Goal: Information Seeking & Learning: Learn about a topic

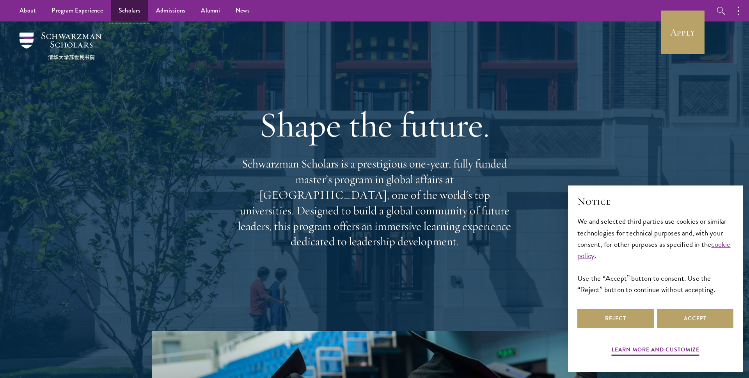
click at [138, 11] on link "Scholars" at bounding box center [129, 10] width 37 height 21
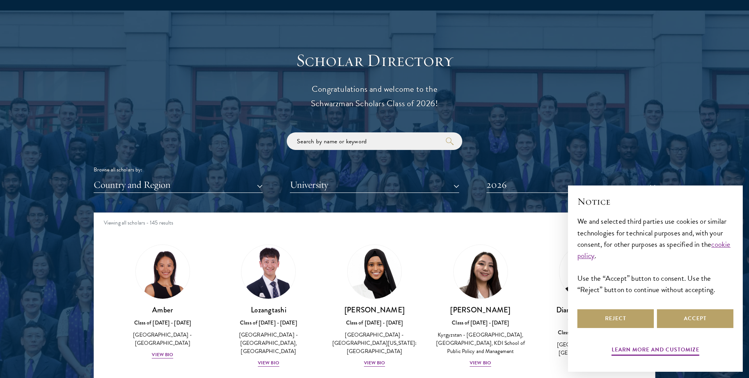
scroll to position [907, 0]
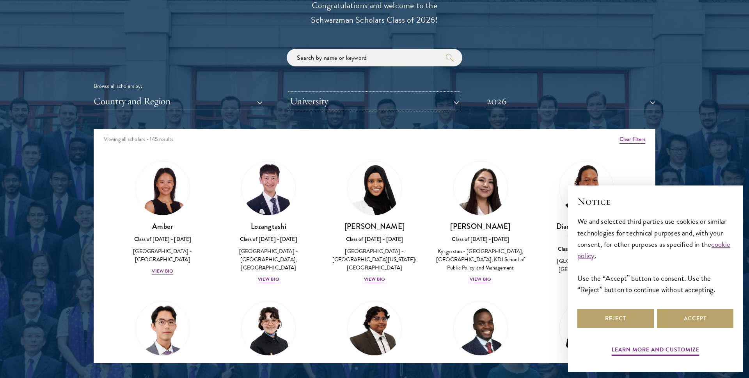
click at [360, 103] on button "University" at bounding box center [374, 101] width 169 height 16
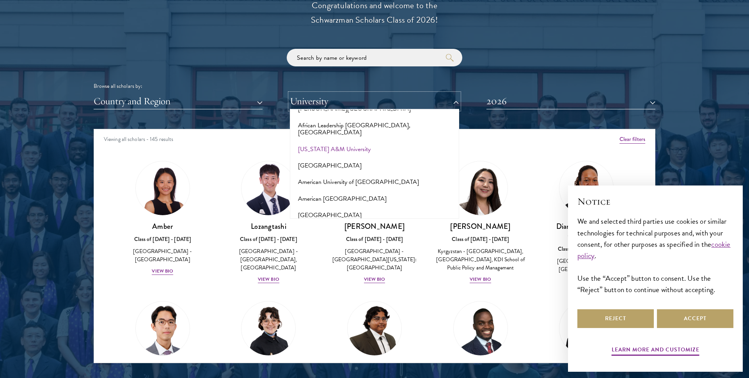
scroll to position [0, 0]
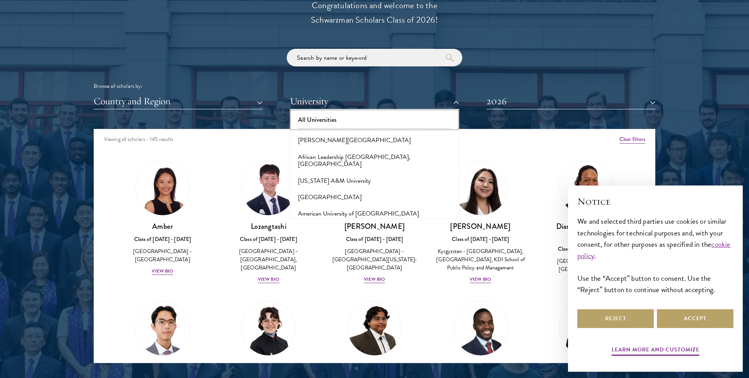
click at [327, 113] on button "All Universities" at bounding box center [374, 120] width 164 height 16
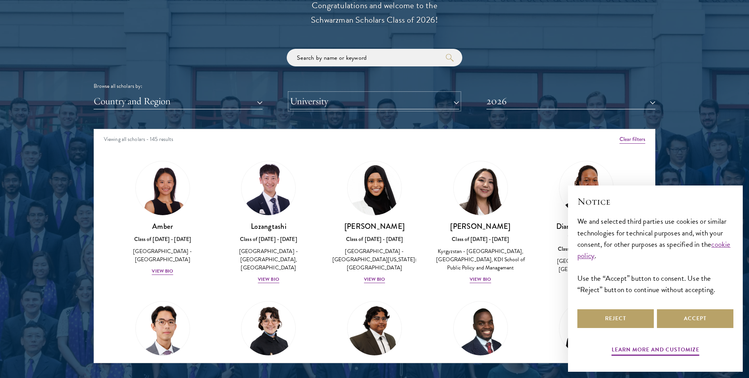
click at [328, 103] on button "University" at bounding box center [374, 101] width 169 height 16
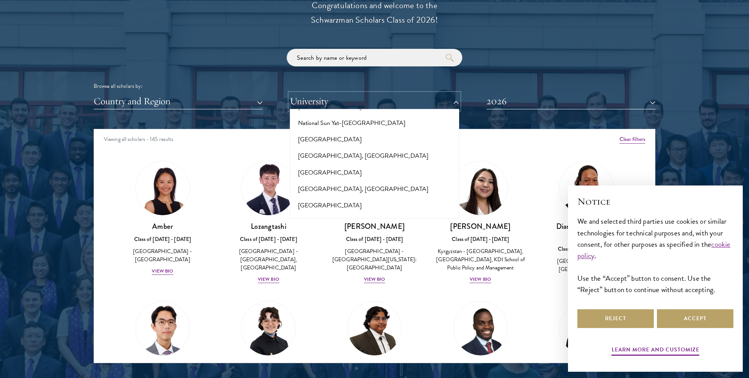
scroll to position [3287, 0]
click at [331, 246] on button "New York University" at bounding box center [374, 254] width 164 height 16
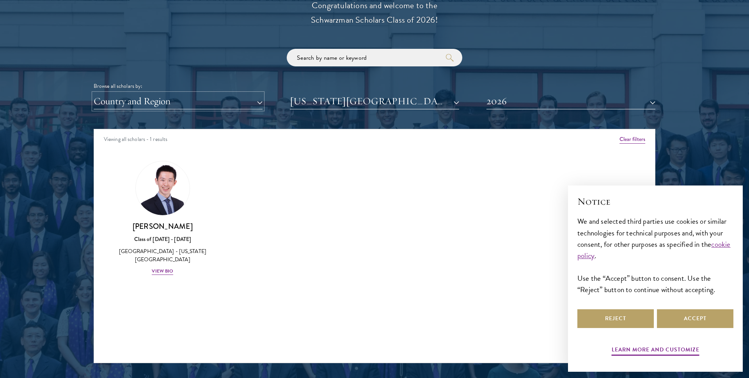
click at [243, 102] on button "Country and Region" at bounding box center [178, 101] width 169 height 16
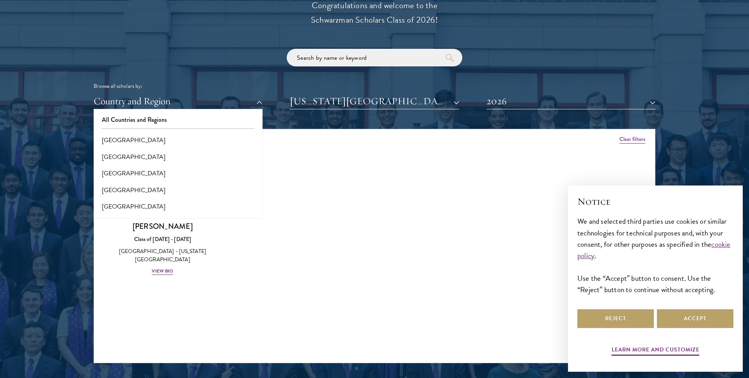
click at [376, 211] on div "Amber Class of 2025 - 2026 China - Peking University View Bio Cirenquji Class o…" at bounding box center [374, 225] width 561 height 148
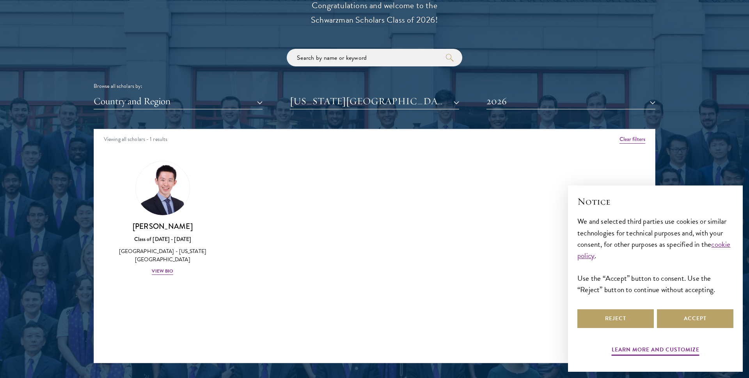
click at [252, 93] on div "Browse all scholars by: Country and Region All Countries and Regions Afghanista…" at bounding box center [375, 79] width 562 height 60
click at [239, 101] on button "Country and Region" at bounding box center [178, 101] width 169 height 16
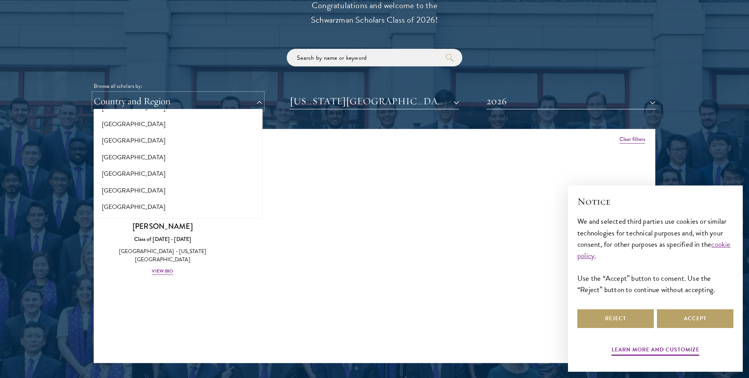
scroll to position [154, 0]
click at [136, 184] on button "[GEOGRAPHIC_DATA]" at bounding box center [178, 184] width 164 height 16
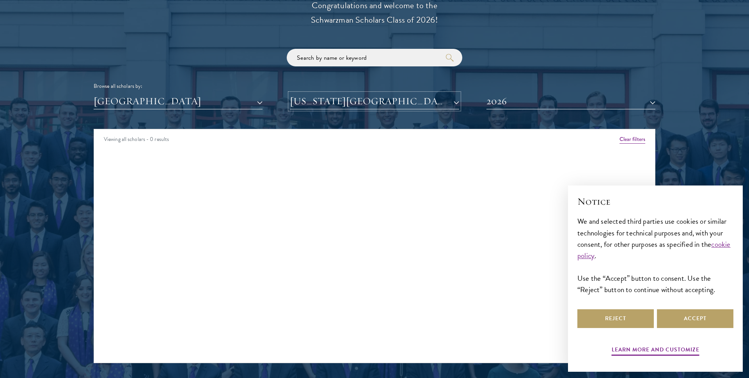
click at [404, 98] on button "New York University" at bounding box center [374, 101] width 169 height 16
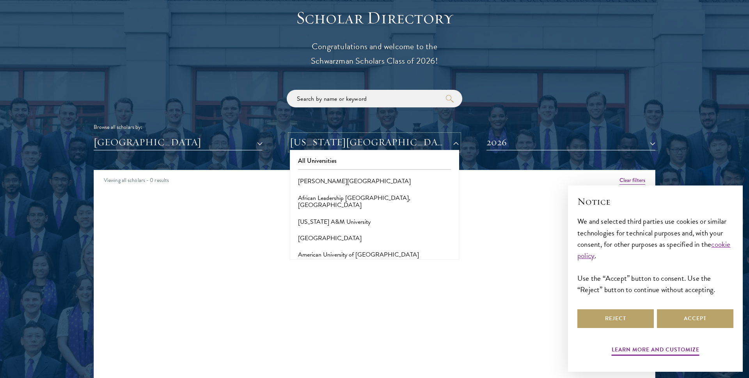
scroll to position [867, 0]
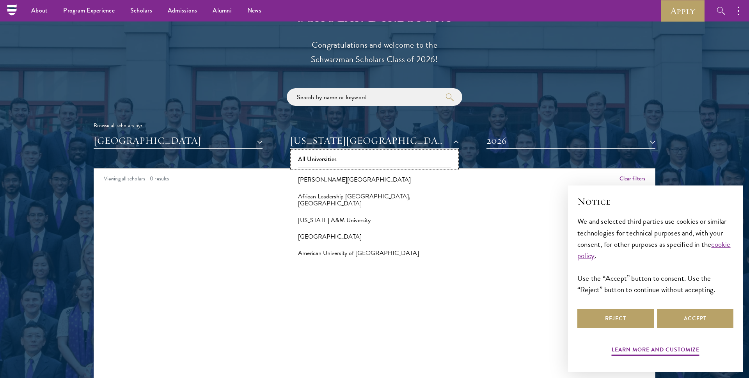
click at [313, 162] on button "All Universities" at bounding box center [374, 159] width 164 height 16
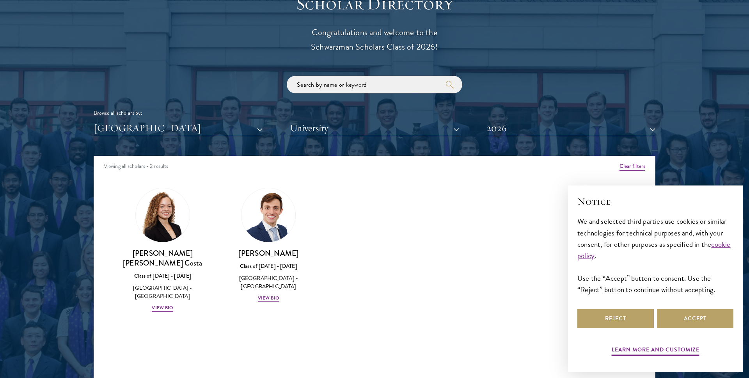
scroll to position [880, 0]
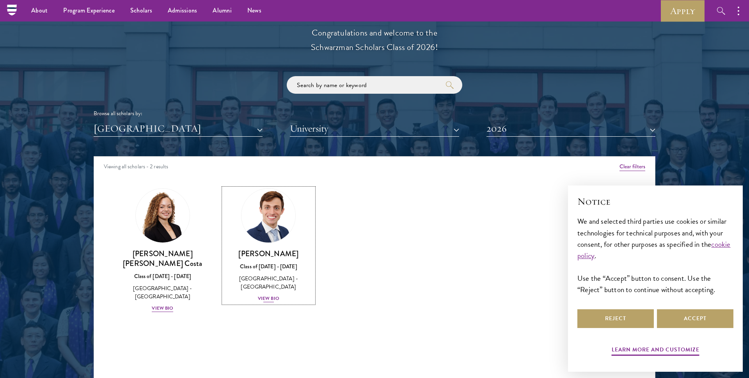
click at [273, 297] on div "View Bio" at bounding box center [268, 297] width 21 height 7
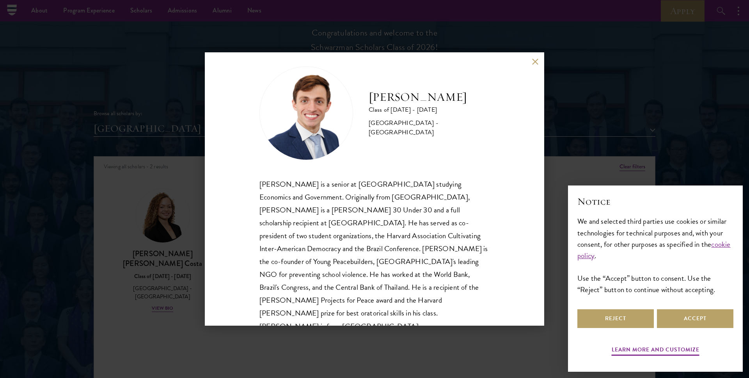
scroll to position [14, 0]
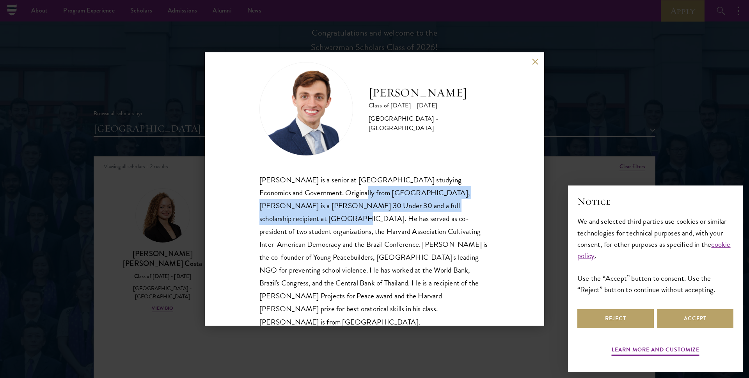
drag, startPoint x: 314, startPoint y: 192, endPoint x: 454, endPoint y: 207, distance: 140.9
click at [451, 206] on div "Eduardo Vasconcelos is a senior at Harvard University studying Economics and Go…" at bounding box center [374, 250] width 230 height 155
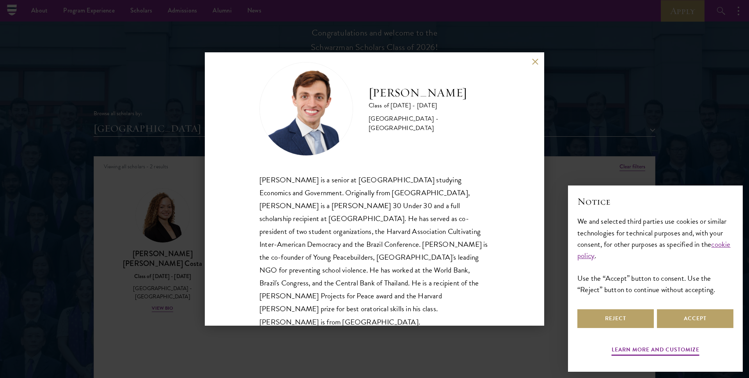
click at [422, 230] on div "Eduardo Vasconcelos is a senior at Harvard University studying Economics and Go…" at bounding box center [374, 250] width 230 height 155
drag, startPoint x: 261, startPoint y: 201, endPoint x: 452, endPoint y: 217, distance: 192.2
click at [451, 216] on div "Eduardo Vasconcelos is a senior at Harvard University studying Economics and Go…" at bounding box center [374, 250] width 230 height 155
click at [407, 218] on div "Eduardo Vasconcelos is a senior at Harvard University studying Economics and Go…" at bounding box center [374, 250] width 230 height 155
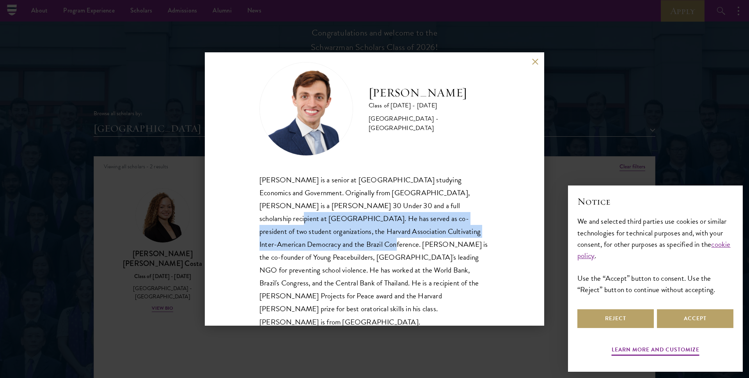
drag, startPoint x: 383, startPoint y: 204, endPoint x: 462, endPoint y: 225, distance: 81.3
click at [462, 225] on div "Eduardo Vasconcelos is a senior at Harvard University studying Economics and Go…" at bounding box center [374, 250] width 230 height 155
click at [343, 236] on div "Eduardo Vasconcelos is a senior at Harvard University studying Economics and Go…" at bounding box center [374, 250] width 230 height 155
drag, startPoint x: 371, startPoint y: 88, endPoint x: 459, endPoint y: 106, distance: 90.0
click at [459, 101] on h2 "Eduardo Vasconcelos Goyanna Filho" at bounding box center [429, 93] width 121 height 16
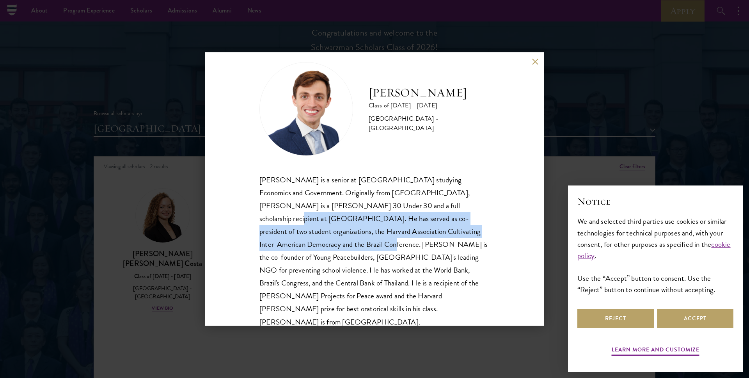
copy h2 "Eduardo Vasconcelos Goyanna Filho"
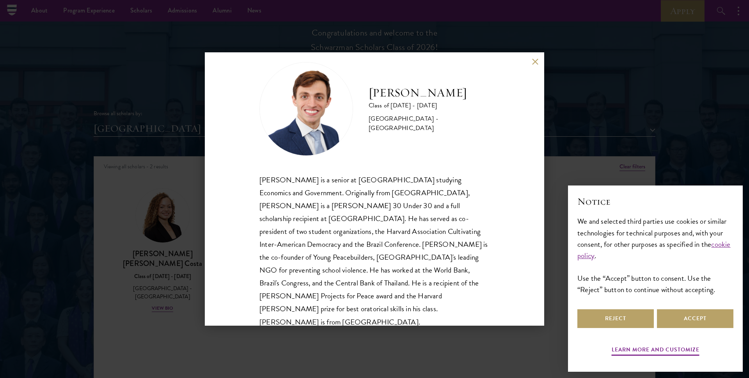
click at [537, 57] on div "Eduardo Vasconcelos Goyanna Filho Class of 2025 - 2026 Brazil - Harvard Univers…" at bounding box center [374, 188] width 339 height 273
click at [538, 58] on button at bounding box center [535, 61] width 7 height 7
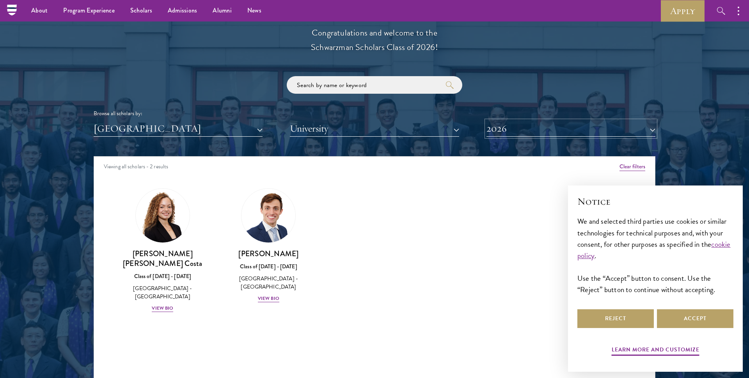
click at [546, 132] on button "2026" at bounding box center [570, 129] width 169 height 16
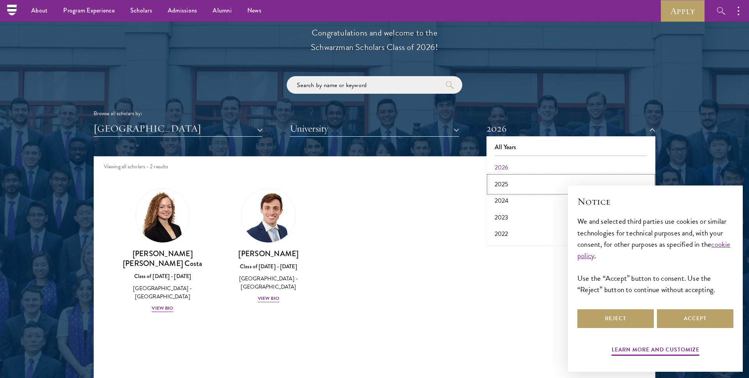
click at [510, 178] on button "2025" at bounding box center [571, 184] width 164 height 16
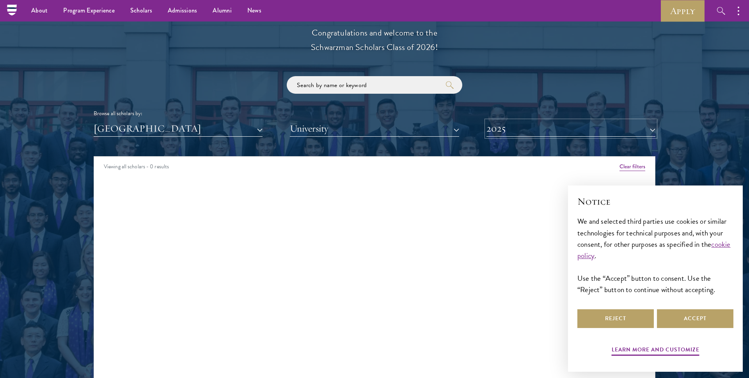
click at [535, 135] on button "2025" at bounding box center [570, 129] width 169 height 16
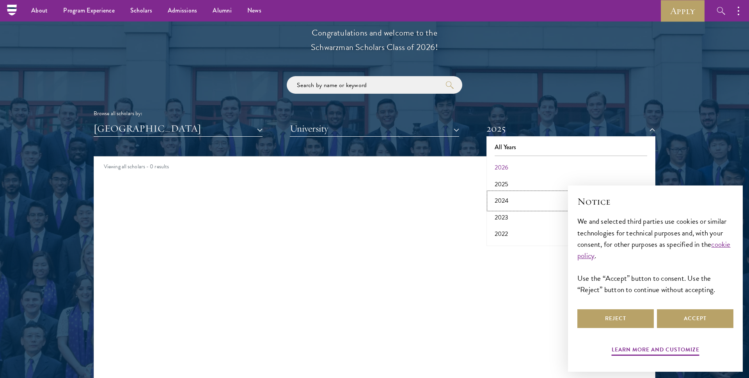
click at [501, 199] on button "2024" at bounding box center [571, 200] width 164 height 16
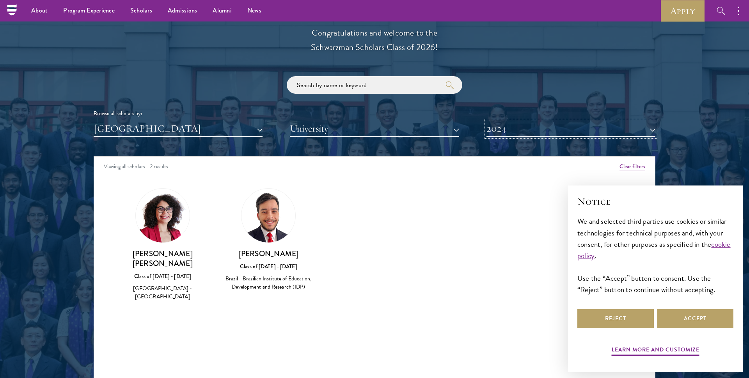
click at [569, 132] on button "2024" at bounding box center [570, 129] width 169 height 16
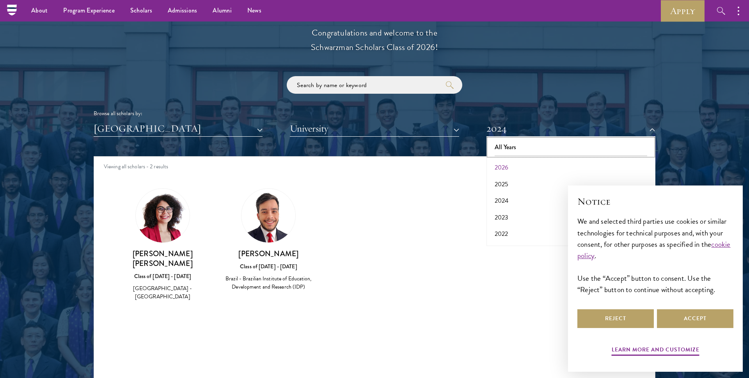
click at [536, 147] on button "All Years" at bounding box center [571, 147] width 164 height 16
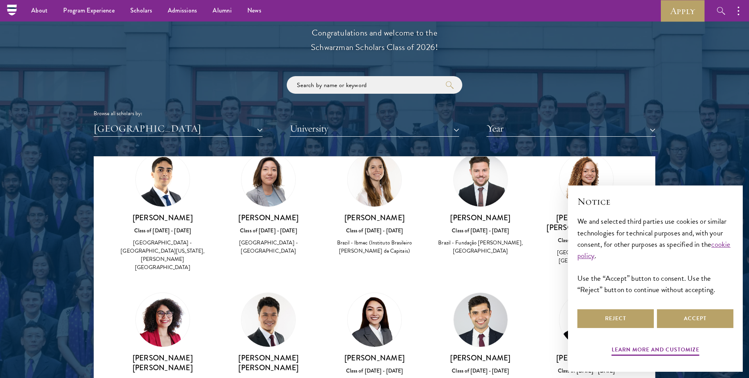
scroll to position [37, 0]
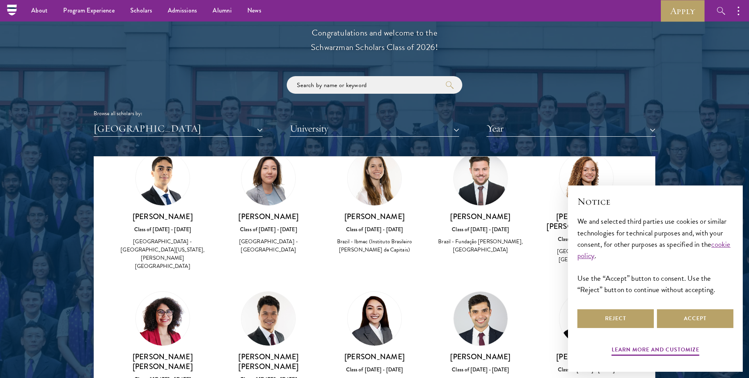
click at [98, 270] on div "Amber Class of 2025 - 2026 China - Peking University View Bio Cirenquji Class o…" at bounding box center [374, 349] width 561 height 417
click at [677, 320] on button "Accept" at bounding box center [695, 318] width 76 height 19
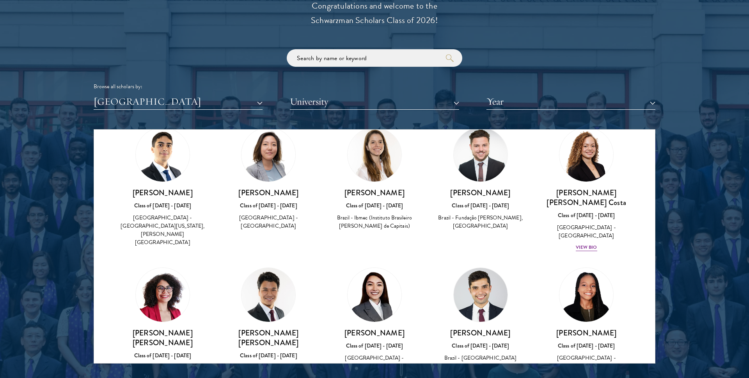
scroll to position [21, 0]
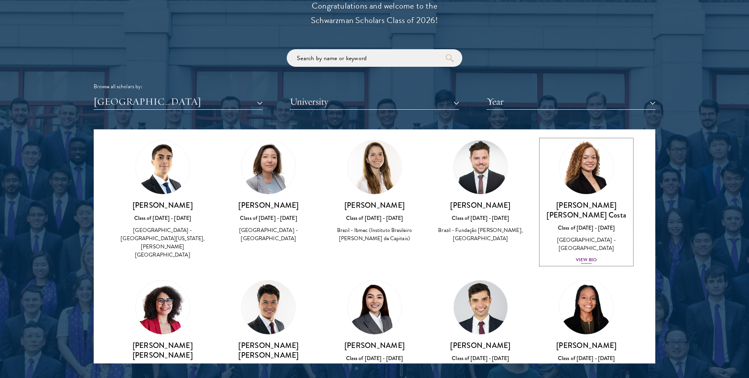
click at [589, 256] on div "View Bio" at bounding box center [586, 259] width 21 height 7
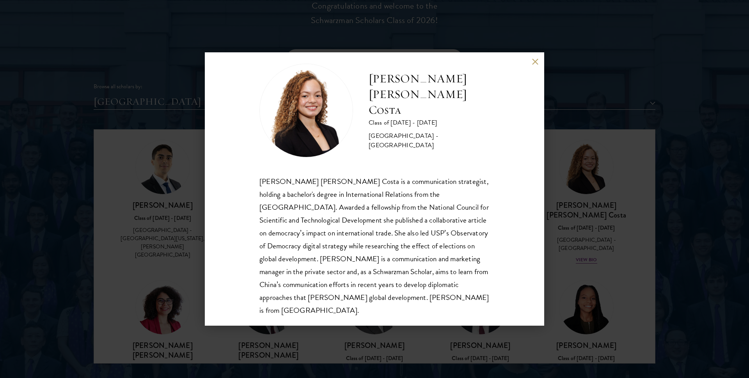
scroll to position [14, 0]
click at [607, 205] on div "Maria Gabriella Oliveira Costa Class of 2025 - 2026 Brazil - Universidade de Sã…" at bounding box center [374, 189] width 749 height 378
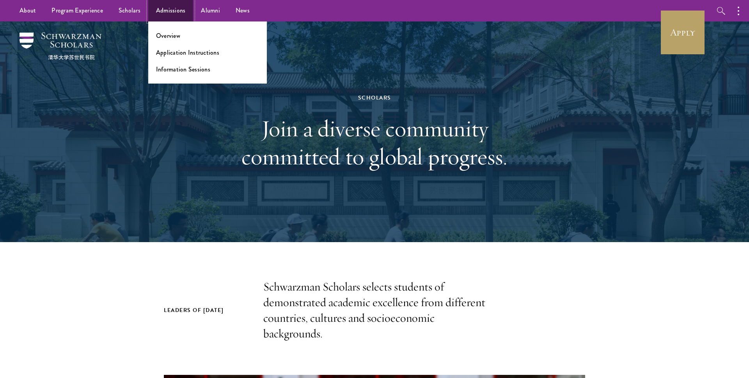
click at [165, 6] on link "Admissions" at bounding box center [170, 10] width 45 height 21
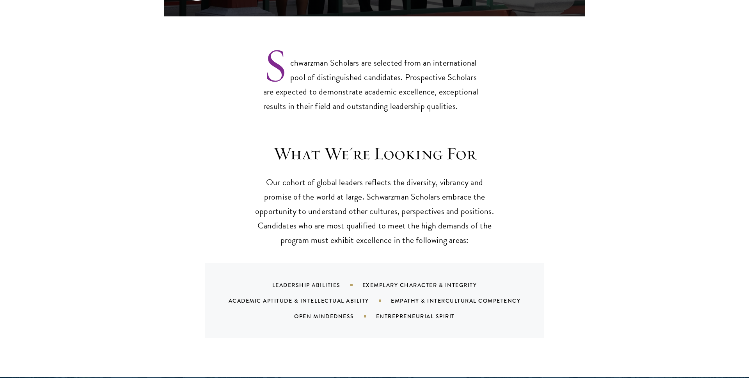
scroll to position [630, 0]
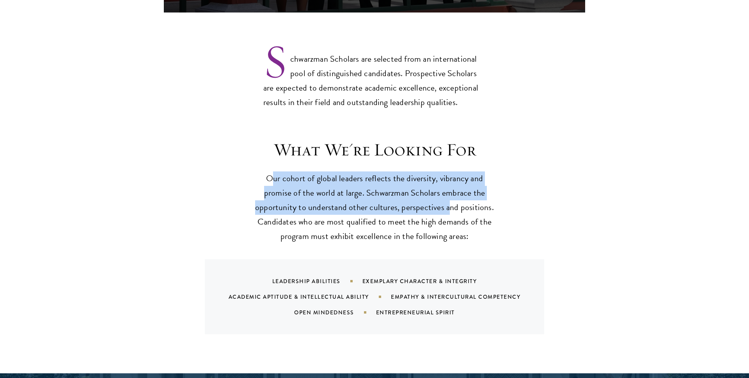
drag, startPoint x: 275, startPoint y: 165, endPoint x: 478, endPoint y: 206, distance: 206.8
click at [471, 200] on p "Our cohort of global leaders reflects the diversity, vibrancy and promise of th…" at bounding box center [375, 207] width 242 height 72
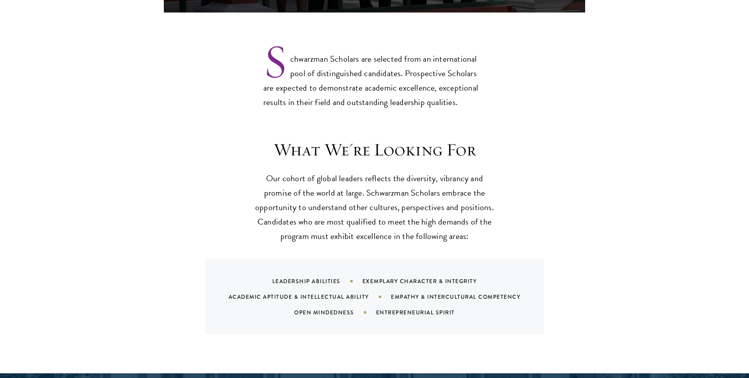
click at [478, 206] on p "Our cohort of global leaders reflects the diversity, vibrancy and promise of th…" at bounding box center [375, 207] width 242 height 72
